Goal: Information Seeking & Learning: Learn about a topic

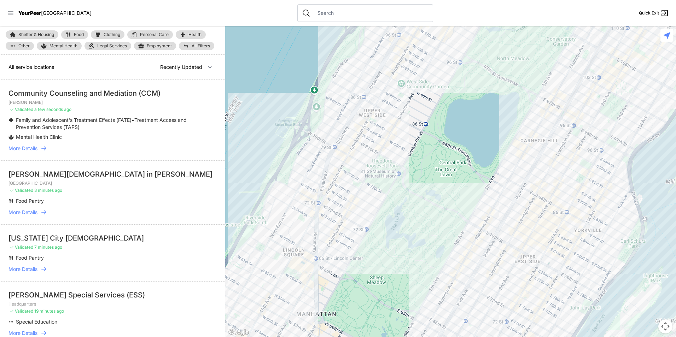
drag, startPoint x: 493, startPoint y: 198, endPoint x: 472, endPoint y: 42, distance: 157.8
click at [464, 59] on div at bounding box center [450, 181] width 451 height 311
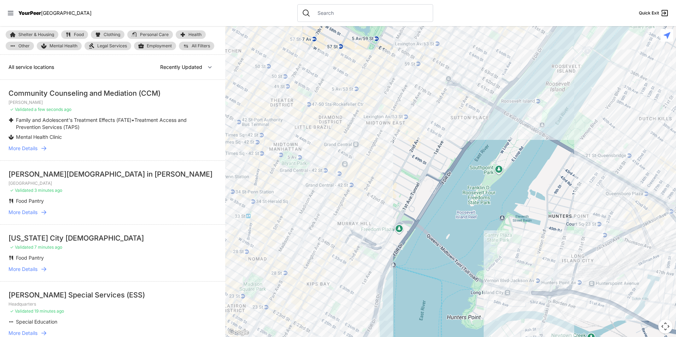
drag, startPoint x: 337, startPoint y: 231, endPoint x: 357, endPoint y: 219, distance: 23.0
click at [357, 219] on div at bounding box center [450, 181] width 451 height 311
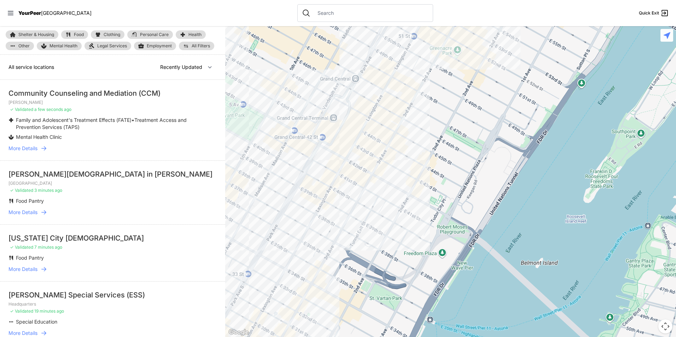
click at [371, 196] on div at bounding box center [450, 181] width 451 height 311
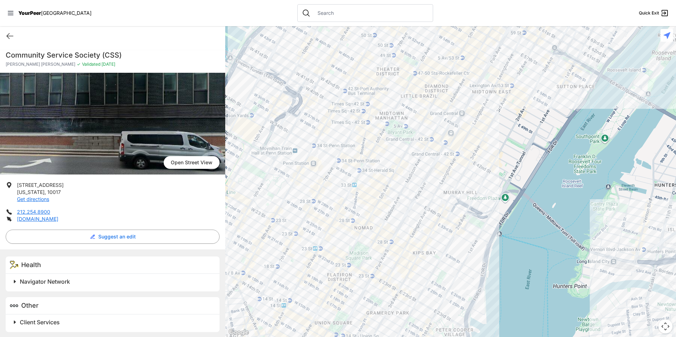
click at [428, 218] on div at bounding box center [450, 181] width 451 height 311
click at [426, 217] on div at bounding box center [450, 181] width 451 height 311
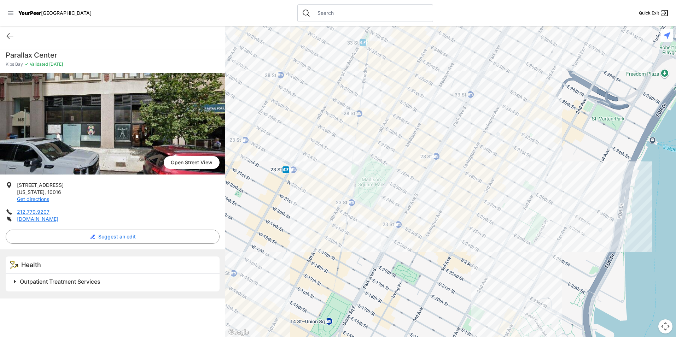
click at [473, 94] on div at bounding box center [450, 181] width 451 height 311
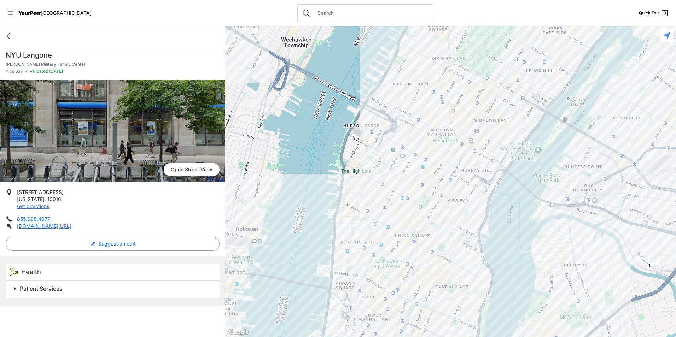
drag, startPoint x: 6, startPoint y: 31, endPoint x: 8, endPoint y: 34, distance: 4.0
click at [8, 34] on icon at bounding box center [10, 36] width 8 height 8
select select "recentlyUpdated"
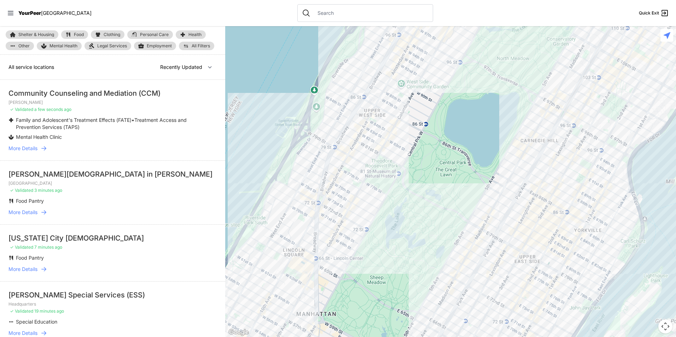
drag, startPoint x: 83, startPoint y: 31, endPoint x: 85, endPoint y: 36, distance: 5.4
click at [83, 31] on link "Food" at bounding box center [74, 34] width 27 height 8
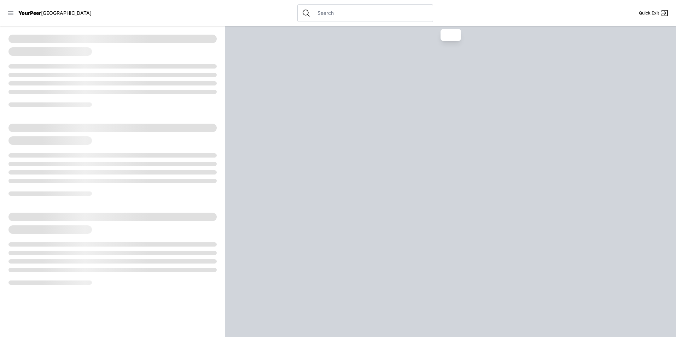
select select "recentlyUpdated"
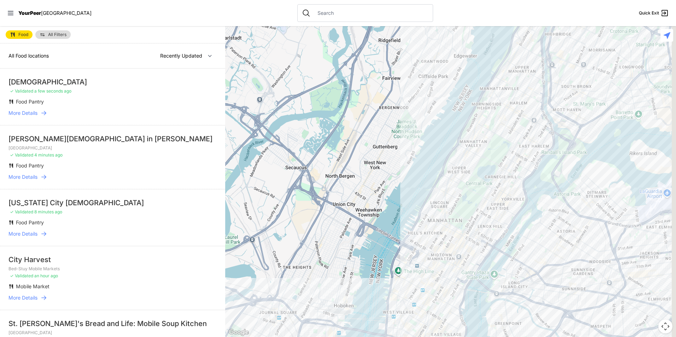
drag, startPoint x: 484, startPoint y: 253, endPoint x: 422, endPoint y: 162, distance: 110.1
click at [422, 162] on div at bounding box center [450, 181] width 451 height 311
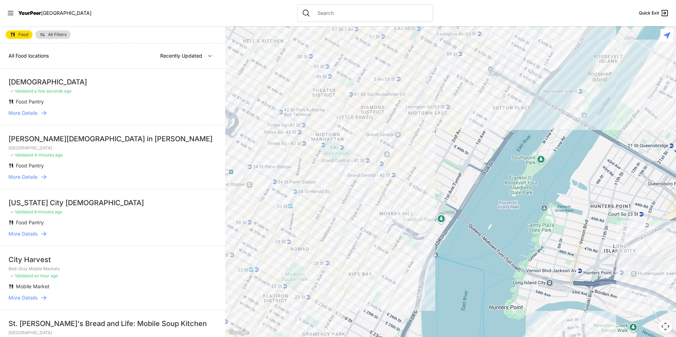
drag, startPoint x: 383, startPoint y: 226, endPoint x: 421, endPoint y: 223, distance: 38.3
click at [421, 223] on div at bounding box center [450, 181] width 451 height 311
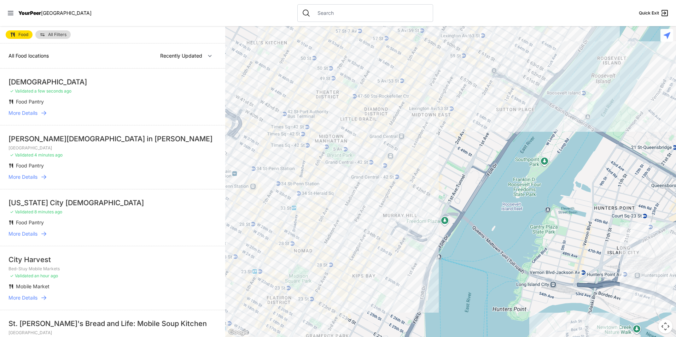
click at [403, 152] on div at bounding box center [450, 181] width 451 height 311
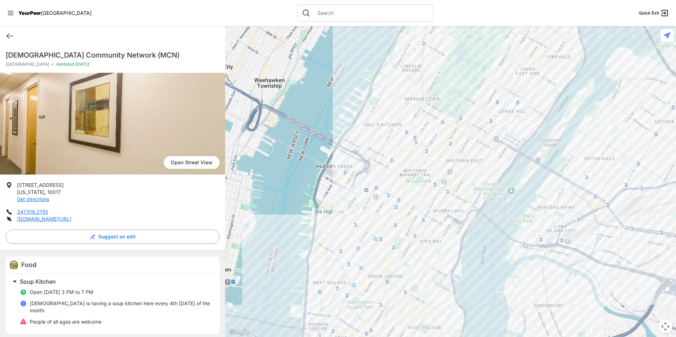
click at [425, 216] on div at bounding box center [450, 181] width 451 height 311
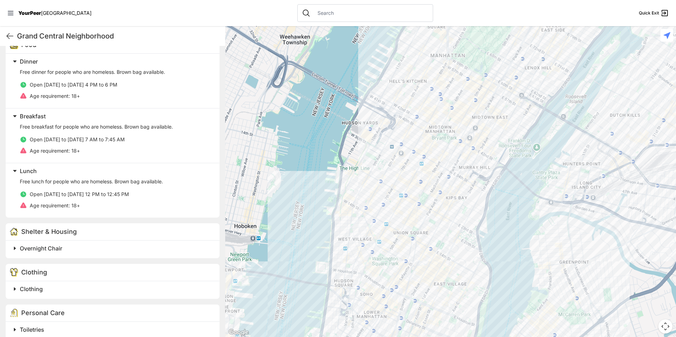
scroll to position [314, 0]
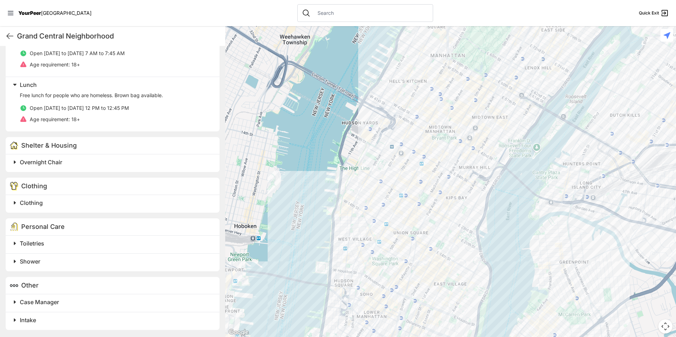
click at [78, 208] on div "Clothing" at bounding box center [113, 204] width 214 height 18
click at [71, 209] on div "Clothing" at bounding box center [113, 204] width 214 height 18
click at [59, 202] on h2 "Clothing" at bounding box center [115, 203] width 191 height 8
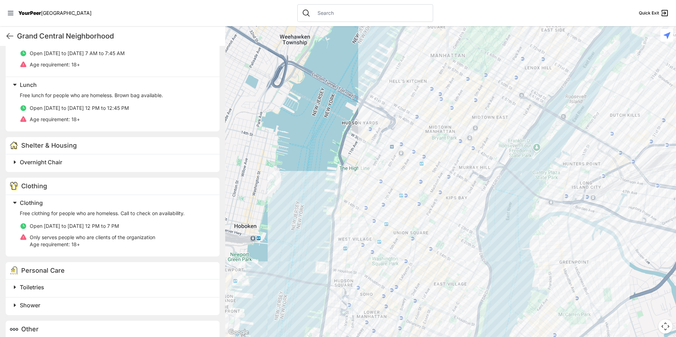
click at [91, 289] on h2 "Toiletries" at bounding box center [115, 287] width 191 height 8
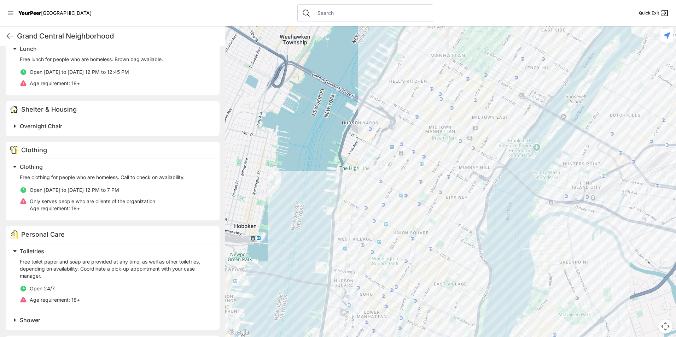
scroll to position [384, 0]
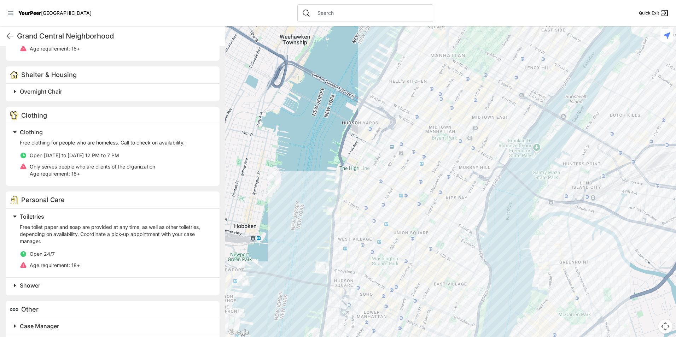
click at [97, 284] on h2 "Shower" at bounding box center [115, 285] width 191 height 8
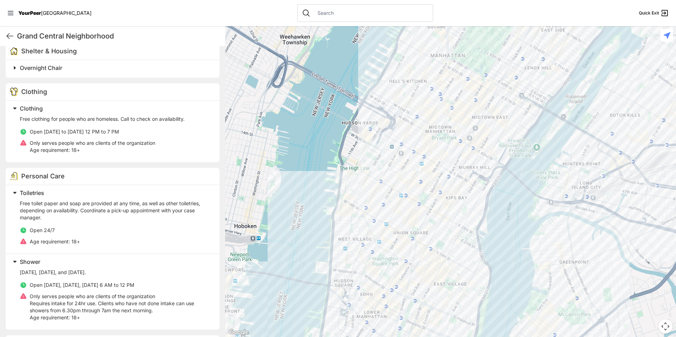
scroll to position [455, 0]
